Goal: Complete application form

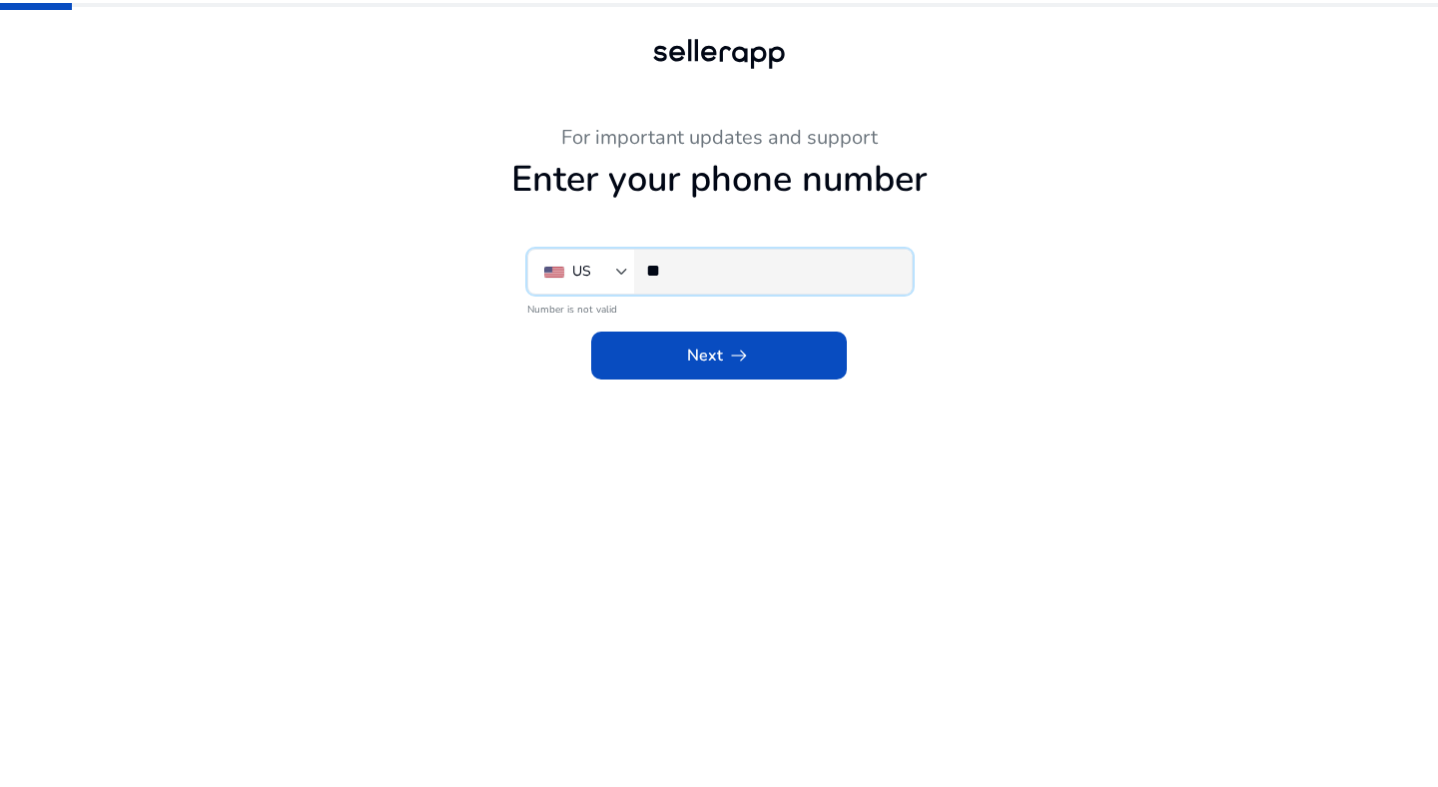
click at [754, 276] on input "**" at bounding box center [771, 271] width 250 height 22
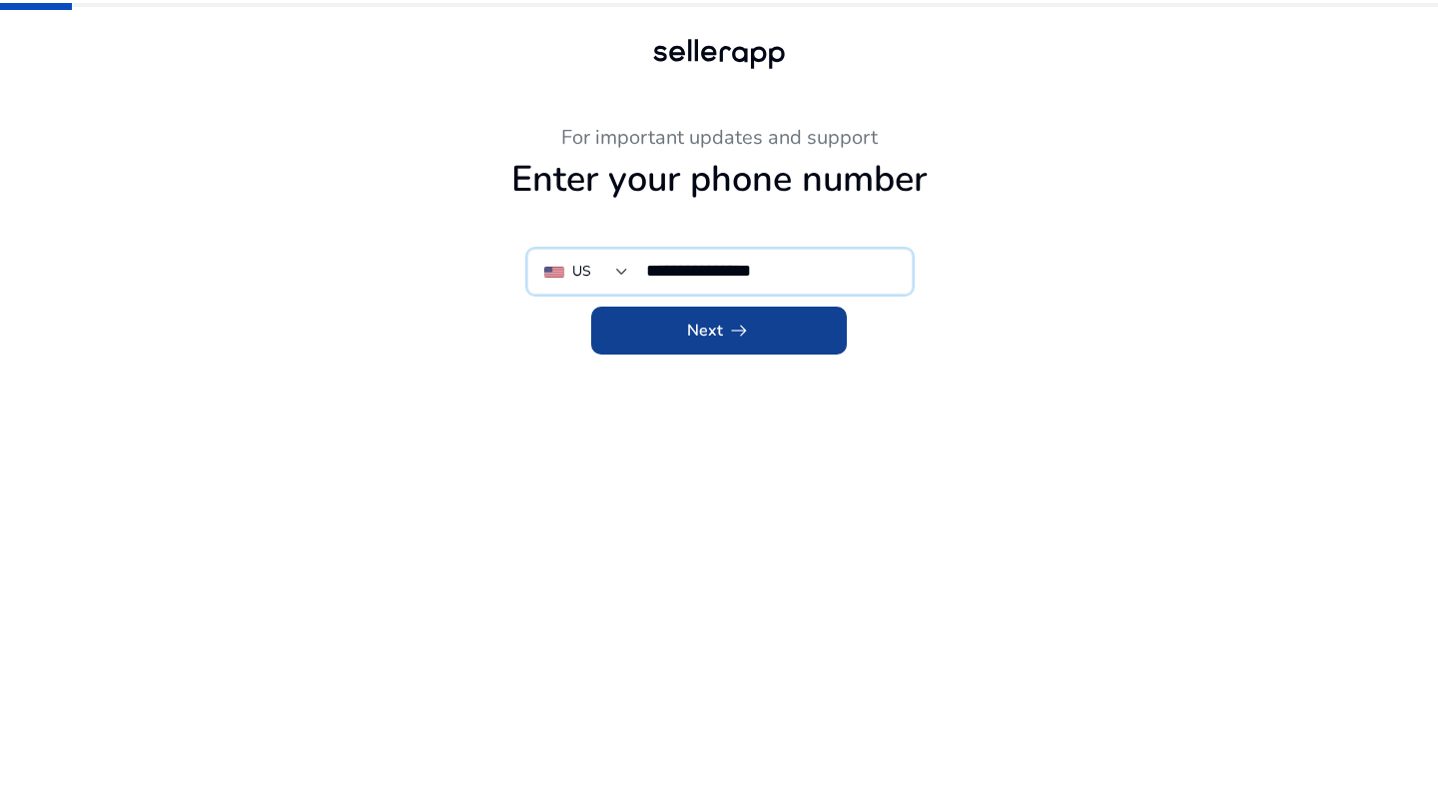
type input "**********"
click at [746, 327] on span "arrow_right_alt" at bounding box center [739, 330] width 24 height 24
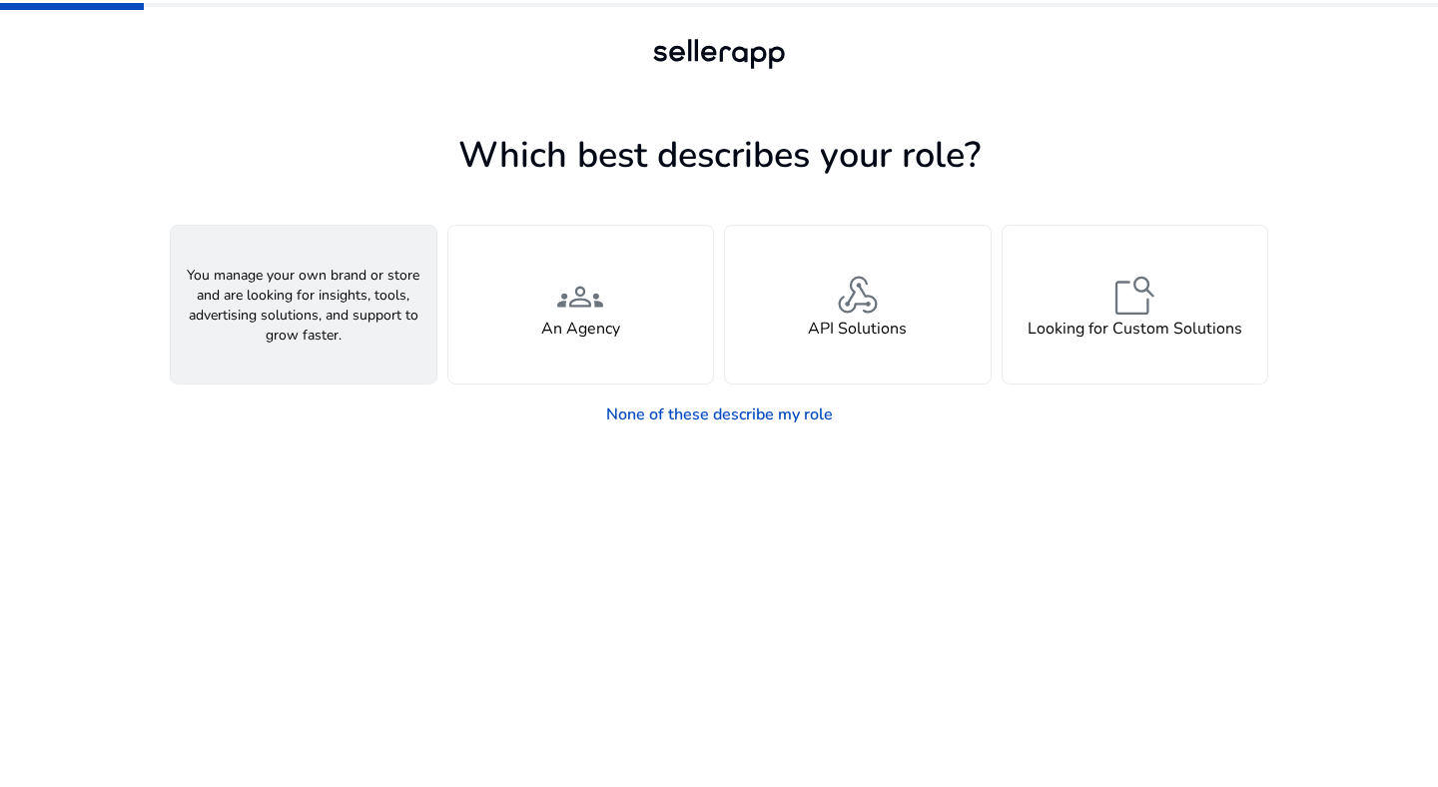
click at [287, 350] on div "person A Seller" at bounding box center [304, 305] width 266 height 158
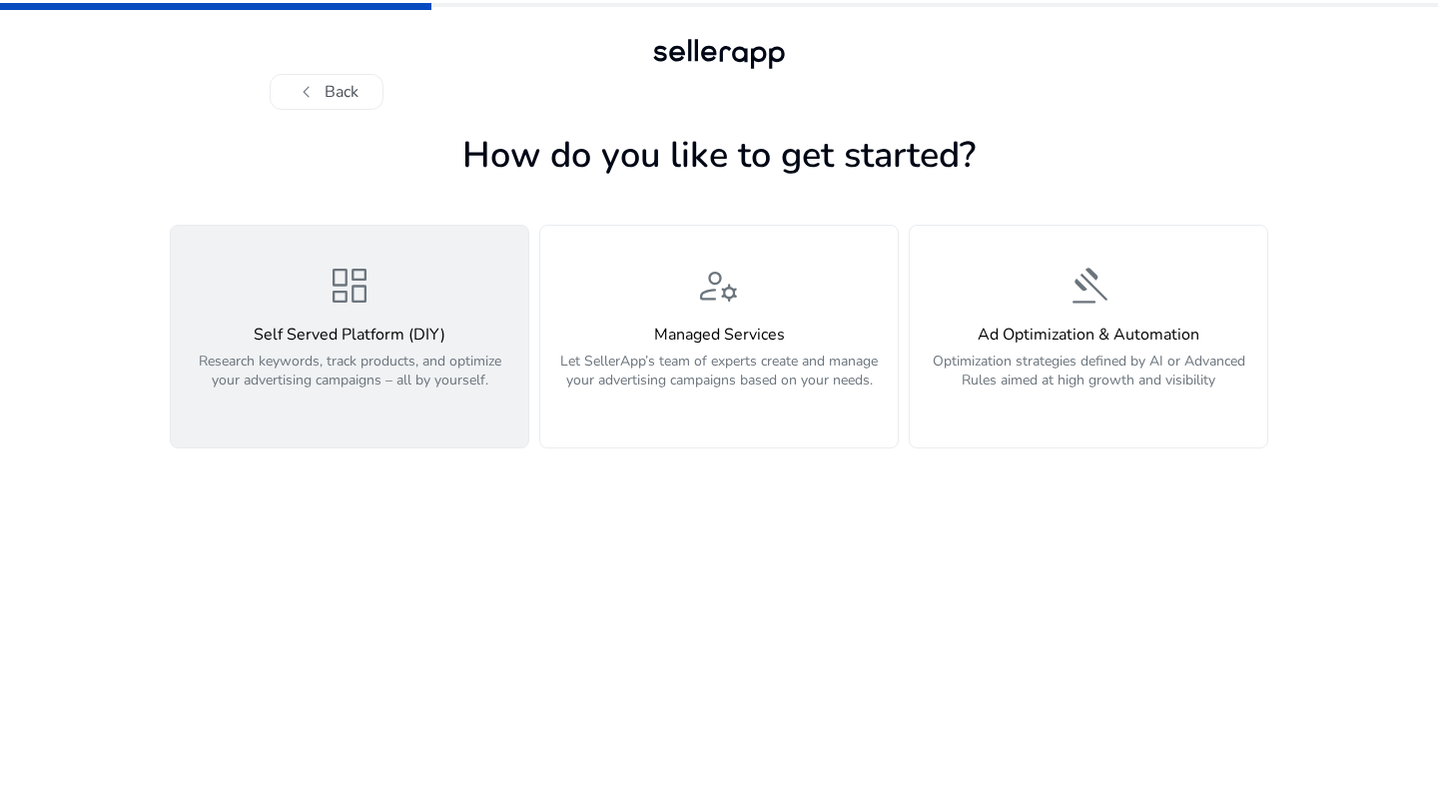
click at [364, 306] on span "dashboard" at bounding box center [349, 286] width 48 height 48
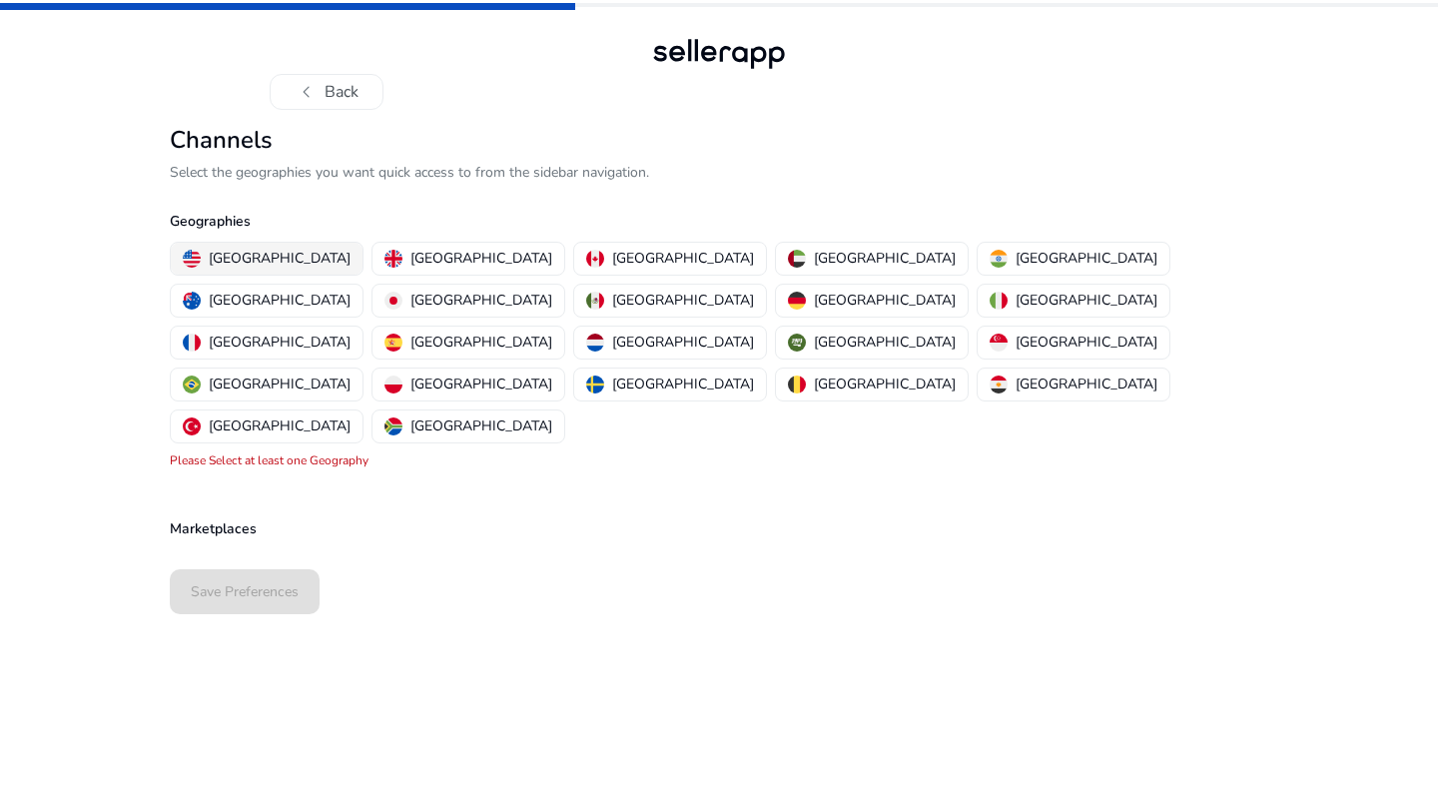
click at [235, 261] on p "[GEOGRAPHIC_DATA]" at bounding box center [280, 258] width 142 height 21
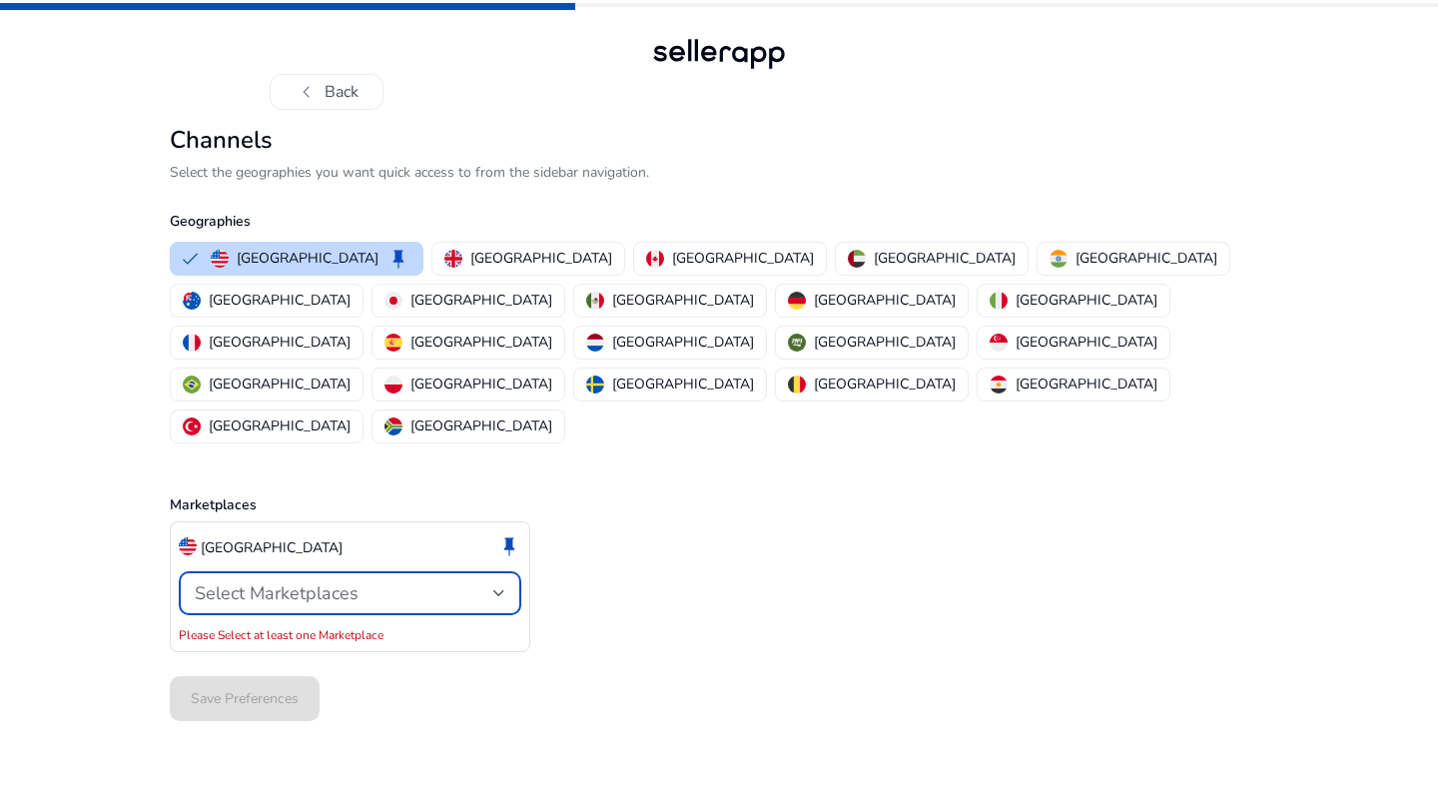
click at [502, 589] on div at bounding box center [499, 593] width 12 height 8
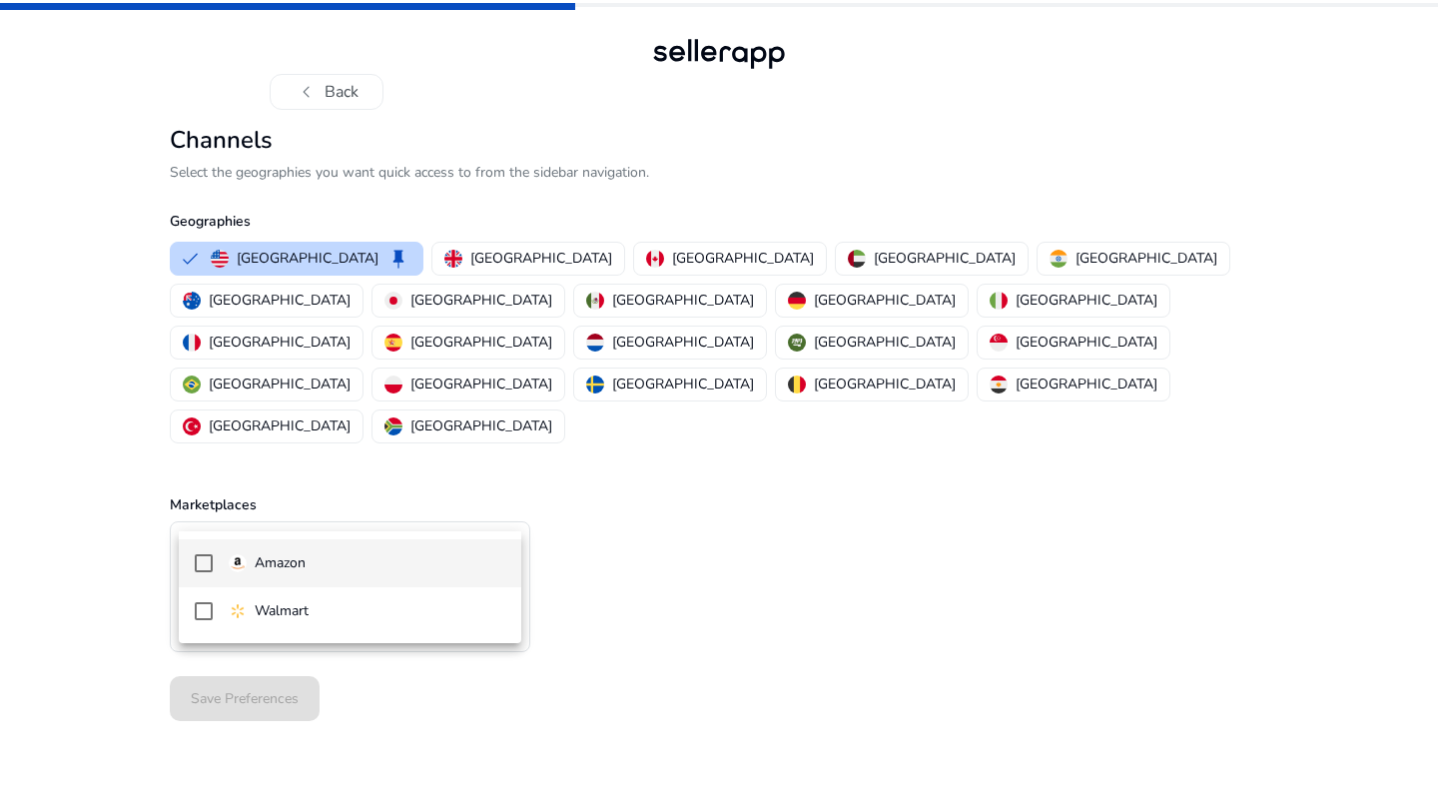
click at [317, 557] on span "Amazon" at bounding box center [367, 563] width 277 height 22
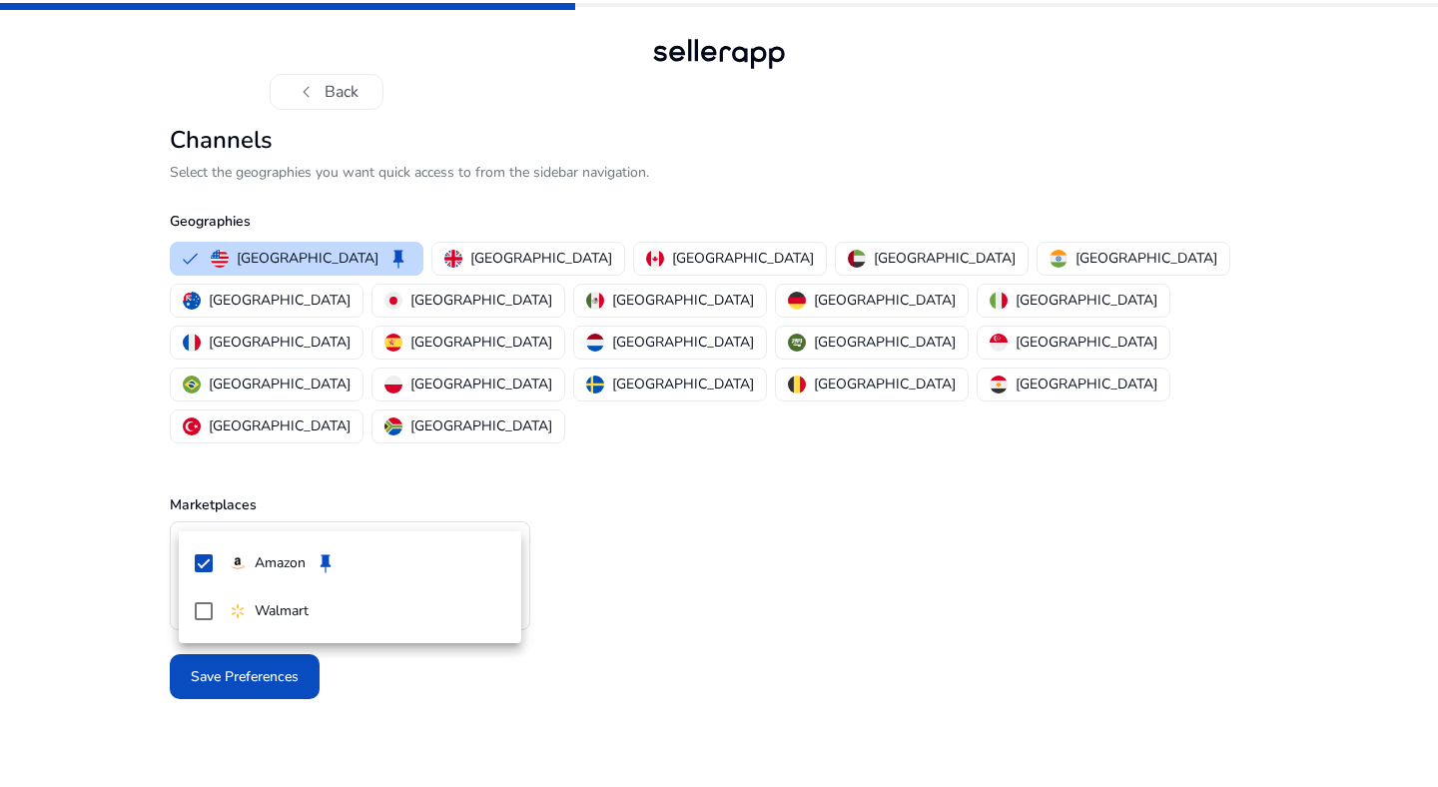
click at [78, 564] on div at bounding box center [719, 393] width 1438 height 787
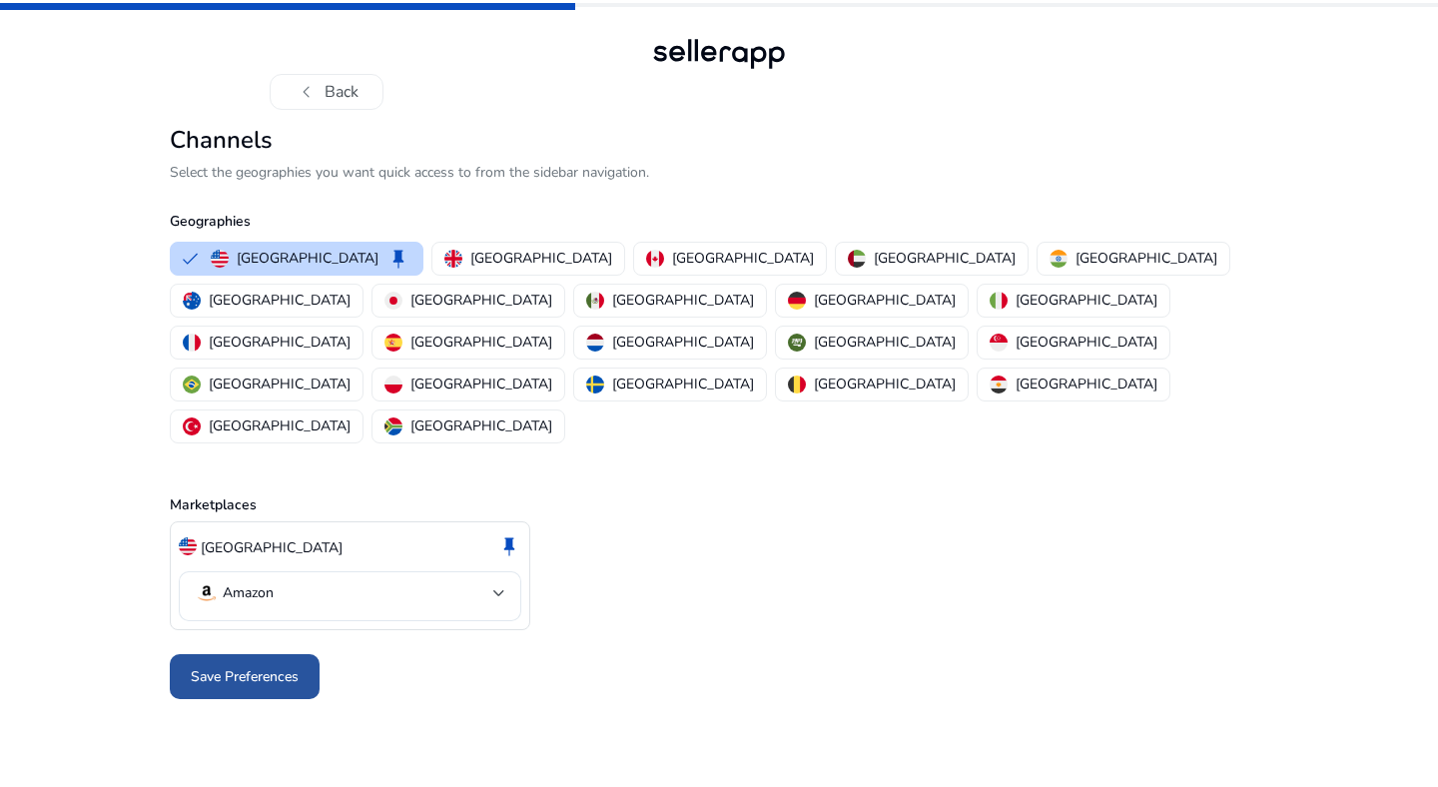
click at [257, 666] on span "Save Preferences" at bounding box center [245, 676] width 108 height 21
click at [635, 521] on div "United States keep Amazon" at bounding box center [719, 576] width 1098 height 110
click at [299, 646] on div at bounding box center [719, 676] width 1098 height 61
